Goal: Task Accomplishment & Management: Complete application form

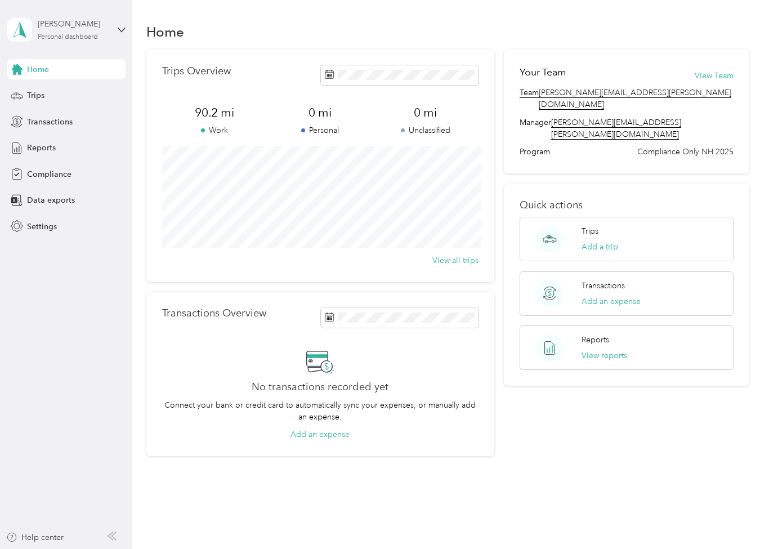
click at [73, 30] on div "[PERSON_NAME] Personal dashboard" at bounding box center [73, 29] width 70 height 23
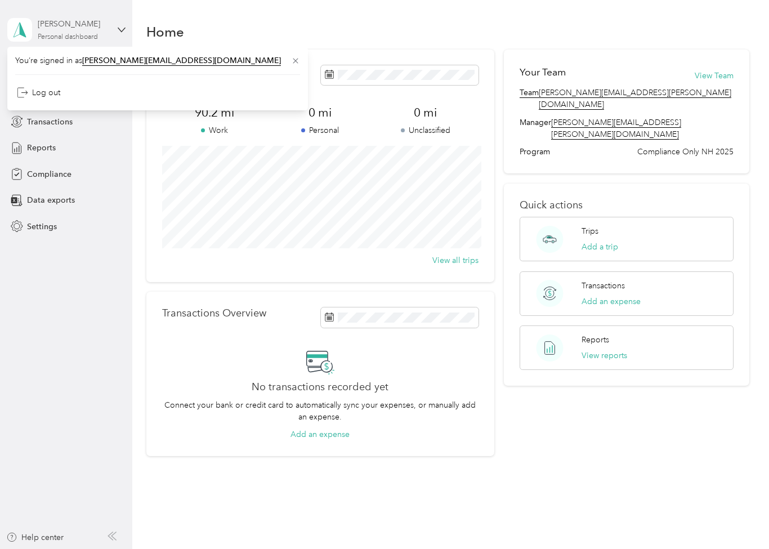
click at [79, 18] on div "[PERSON_NAME]" at bounding box center [73, 24] width 70 height 12
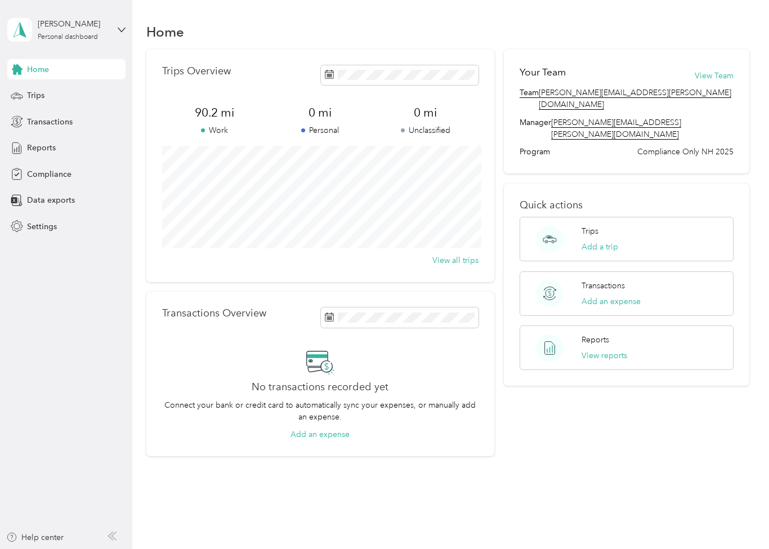
click at [66, 18] on div "[PERSON_NAME] Personal dashboard" at bounding box center [57, 30] width 101 height 24
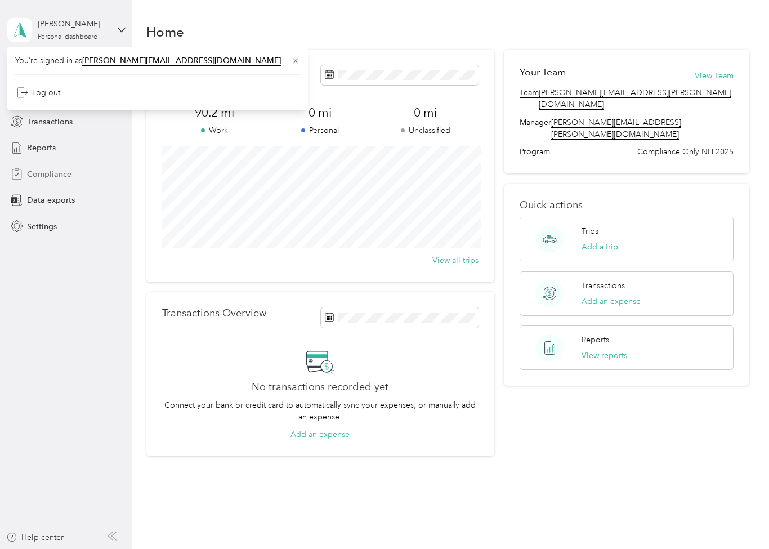
click at [57, 181] on div "Compliance" at bounding box center [66, 174] width 118 height 20
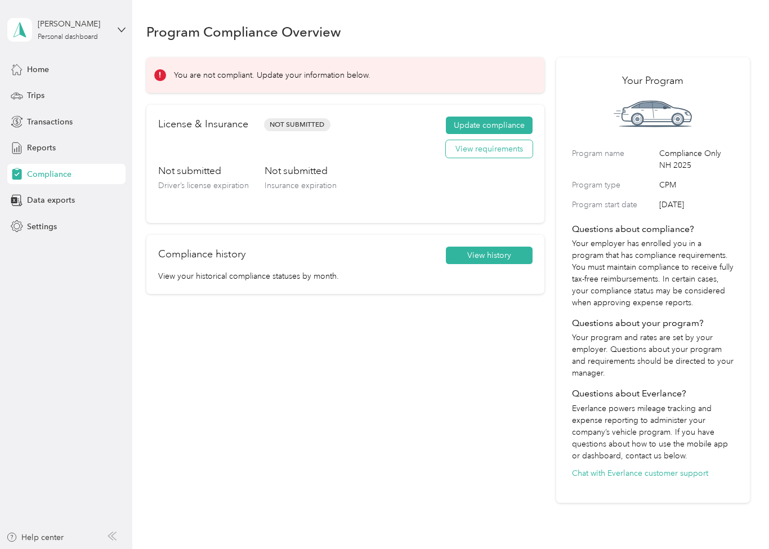
click at [506, 154] on button "View requirements" at bounding box center [489, 149] width 87 height 18
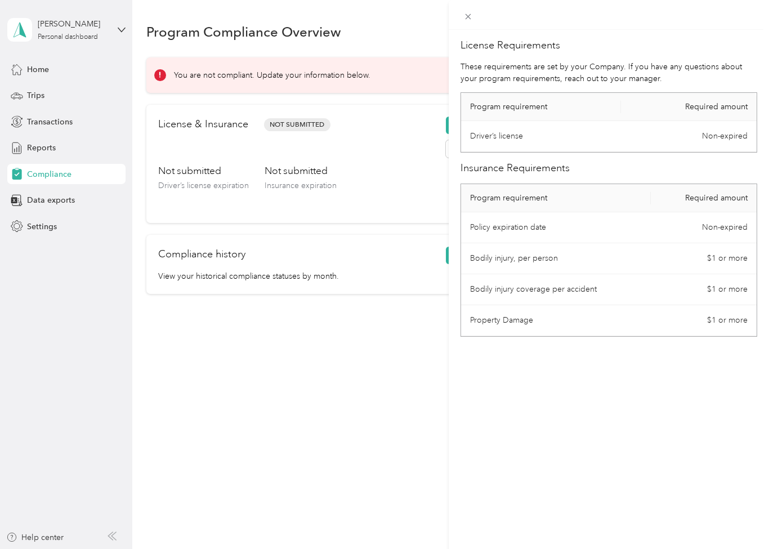
click at [392, 175] on div "License Requirements These requirements are set by your Company. If you have an…" at bounding box center [384, 274] width 769 height 549
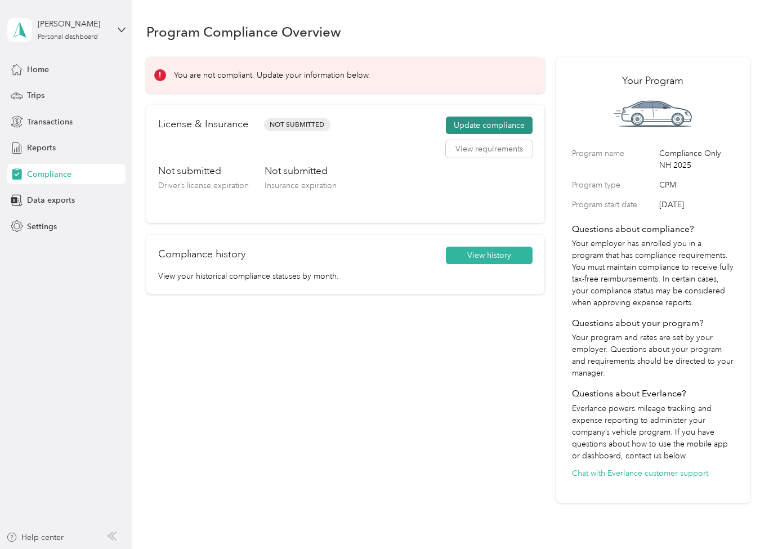
click at [519, 128] on button "Update compliance" at bounding box center [489, 126] width 87 height 18
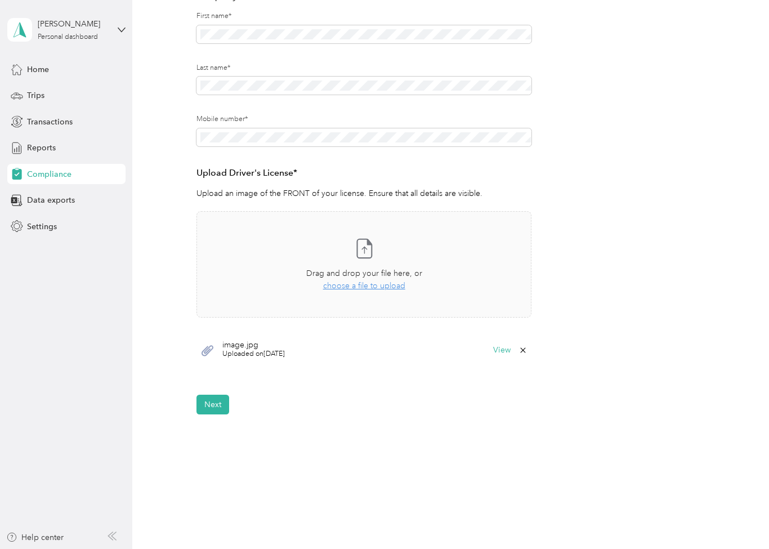
scroll to position [160, 0]
click at [223, 398] on button "Next" at bounding box center [213, 405] width 33 height 20
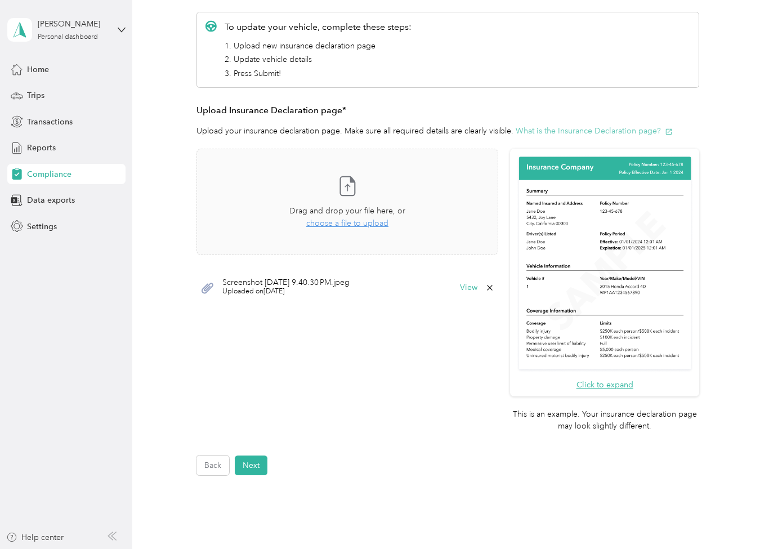
click at [604, 132] on button "What is the Insurance Declaration page?" at bounding box center [594, 131] width 157 height 12
